Goal: Check status: Check status

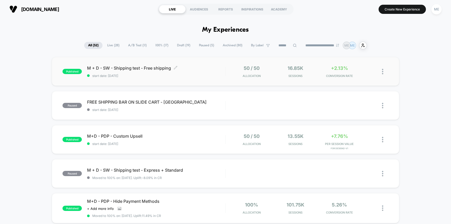
click at [213, 75] on span "start date: [DATE]" at bounding box center [156, 76] width 138 height 4
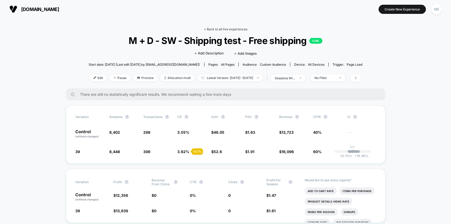
click at [211, 28] on link "< Back to all live experiences" at bounding box center [225, 29] width 43 height 4
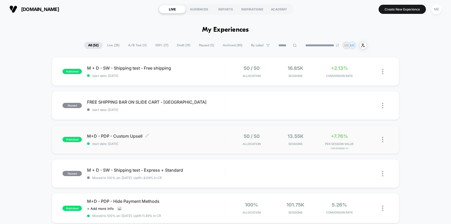
click at [206, 136] on span "M+D - PDP - Custom Upsell Click to edit experience details" at bounding box center [156, 135] width 138 height 5
